Goal: Navigation & Orientation: Find specific page/section

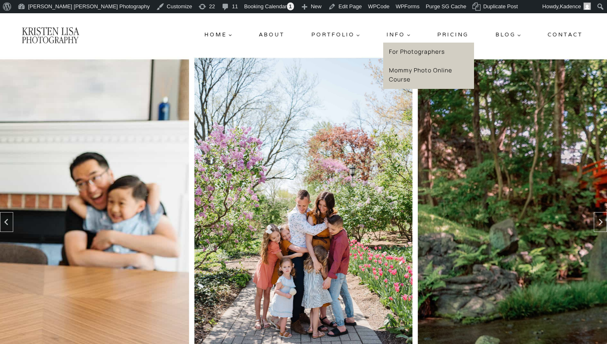
click at [406, 84] on link "Mommy Photo Online Course" at bounding box center [428, 75] width 91 height 28
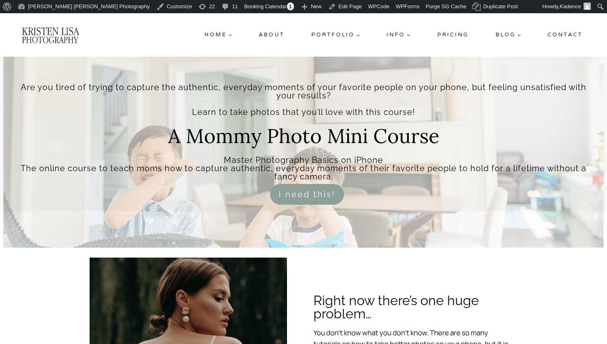
click at [436, 126] on h2 "A Mommy Photo Mini Course" at bounding box center [303, 141] width 271 height 30
click at [443, 31] on link "Pricing" at bounding box center [453, 34] width 38 height 15
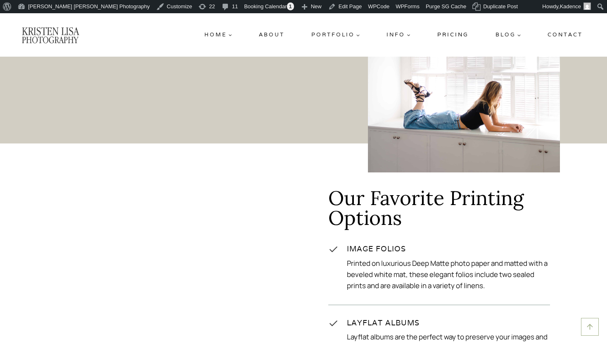
scroll to position [441, 0]
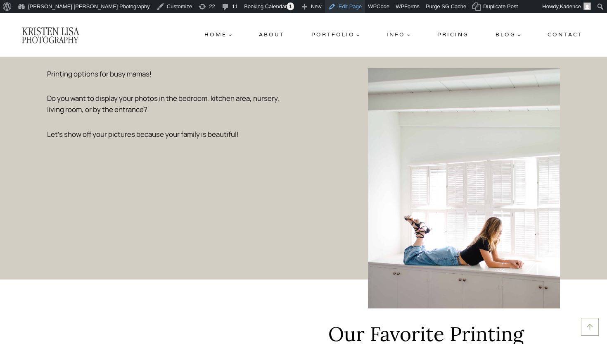
click at [325, 9] on link "Edit Page" at bounding box center [345, 6] width 40 height 13
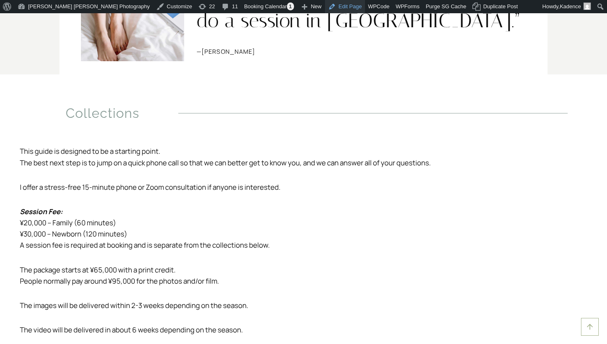
scroll to position [1385, 0]
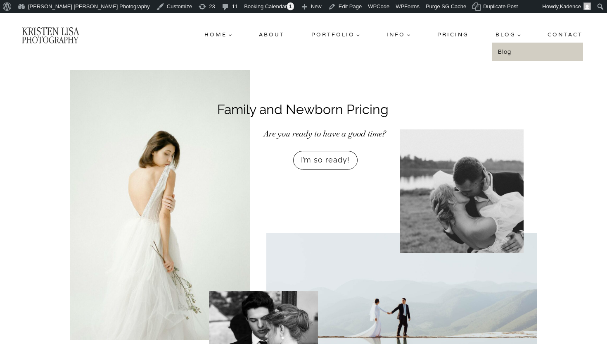
click at [507, 33] on span "Blog Expand" at bounding box center [509, 35] width 26 height 9
click at [508, 52] on link "Blog" at bounding box center [537, 52] width 91 height 19
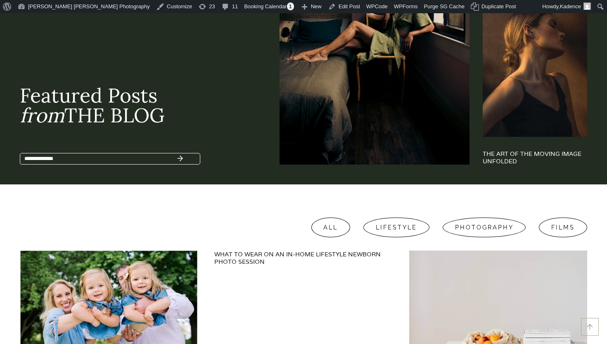
scroll to position [580, 0]
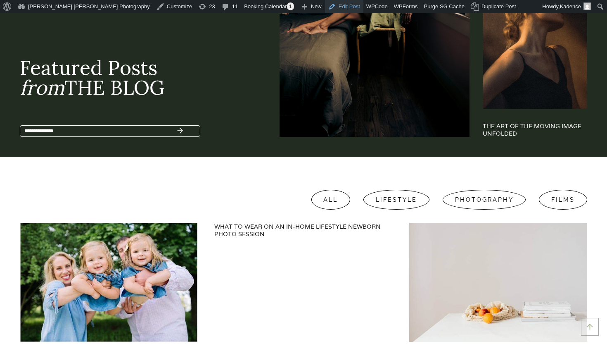
click at [325, 8] on link "Edit Post" at bounding box center [344, 6] width 38 height 13
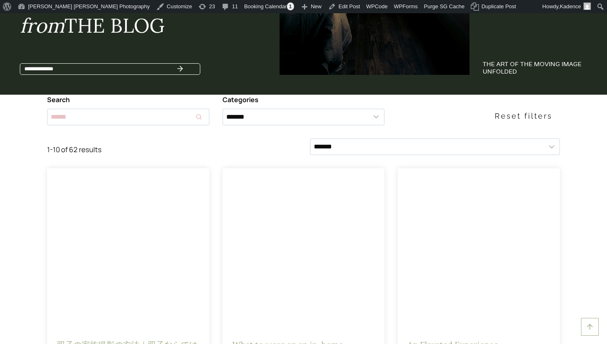
scroll to position [647, 0]
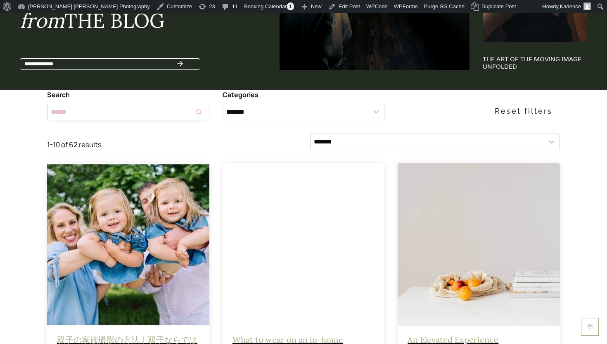
click at [122, 116] on input "Search results" at bounding box center [128, 112] width 162 height 17
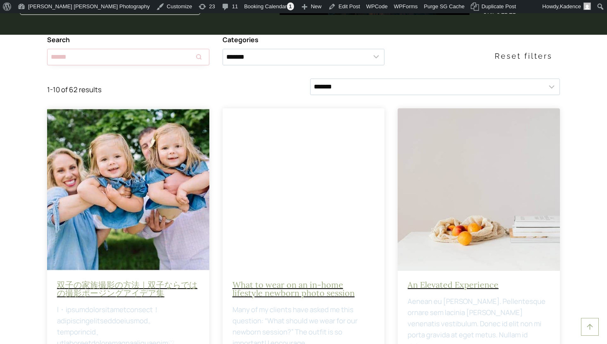
scroll to position [633, 0]
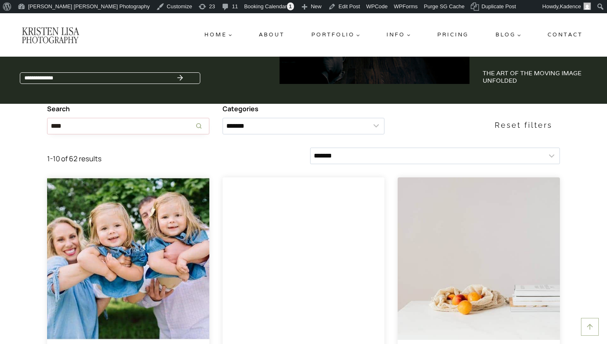
type input "****"
click at [198, 121] on button "Search" at bounding box center [199, 126] width 21 height 17
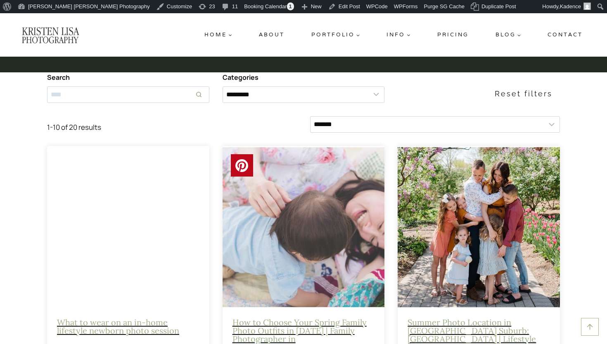
scroll to position [658, 0]
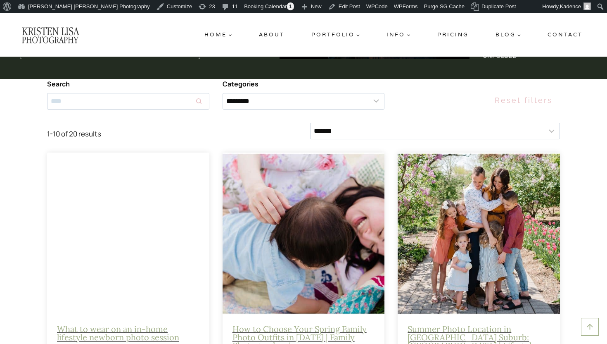
click at [529, 100] on span "Reset filters" at bounding box center [524, 101] width 58 height 12
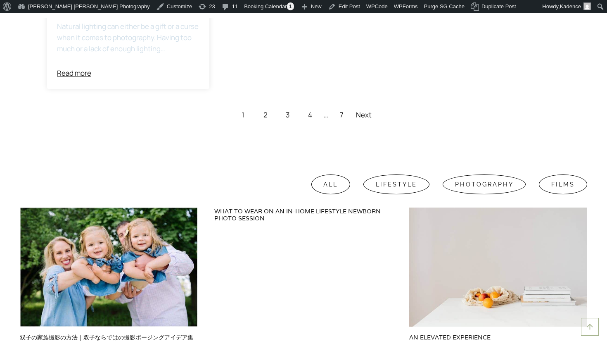
click at [266, 123] on link "2" at bounding box center [266, 114] width 18 height 17
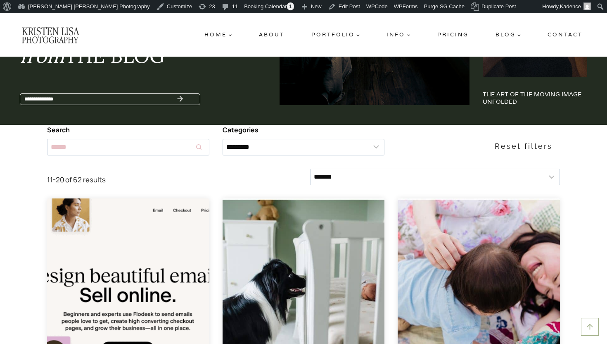
scroll to position [612, 0]
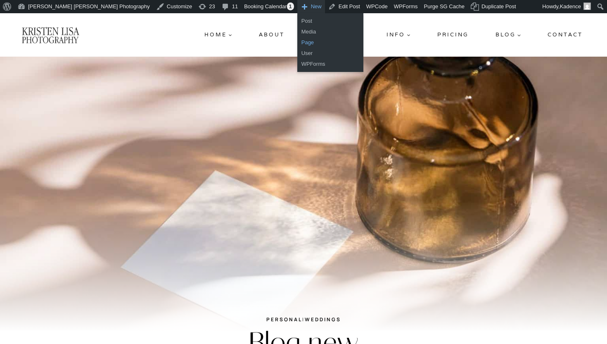
click at [297, 43] on link "Page" at bounding box center [330, 42] width 66 height 11
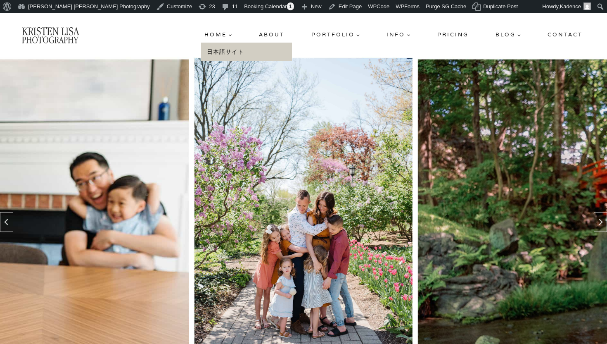
click at [237, 54] on link "日本語サイト" at bounding box center [246, 52] width 91 height 19
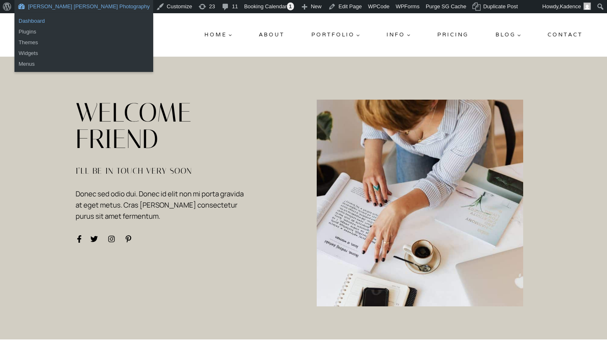
click at [35, 21] on link "Dashboard" at bounding box center [83, 21] width 139 height 11
